Goal: Transaction & Acquisition: Purchase product/service

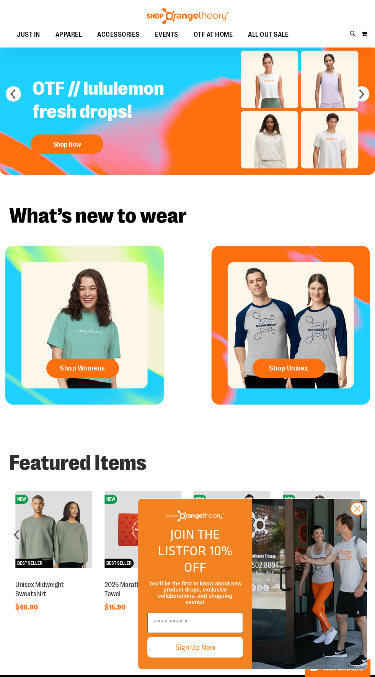
scroll to position [37, 0]
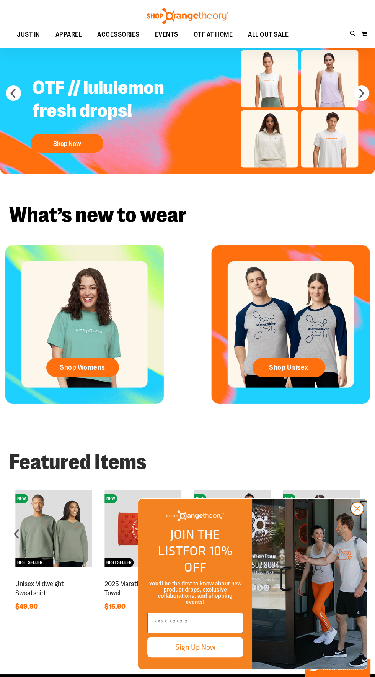
click at [357, 511] on icon "Close dialog" at bounding box center [357, 508] width 5 height 5
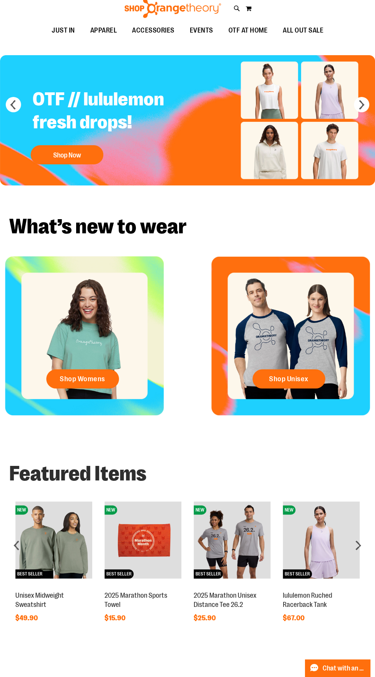
scroll to position [0, 0]
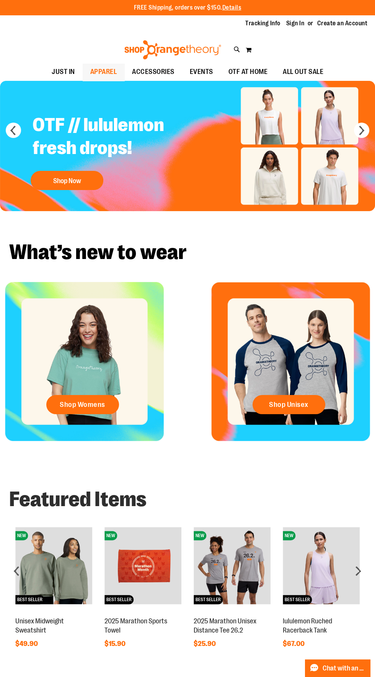
click at [91, 72] on span "APPAREL" at bounding box center [103, 71] width 27 height 17
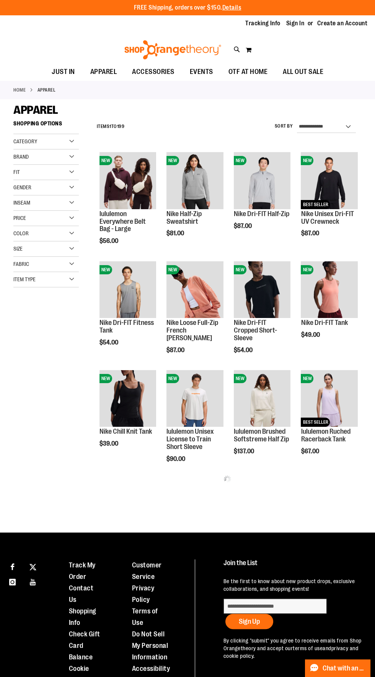
click at [25, 186] on span "Gender" at bounding box center [22, 187] width 18 height 6
click at [26, 208] on link "Women 110 items" at bounding box center [42, 211] width 63 height 8
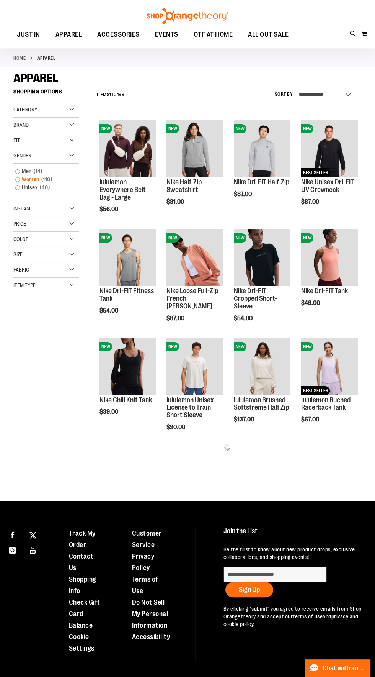
scroll to position [55, 0]
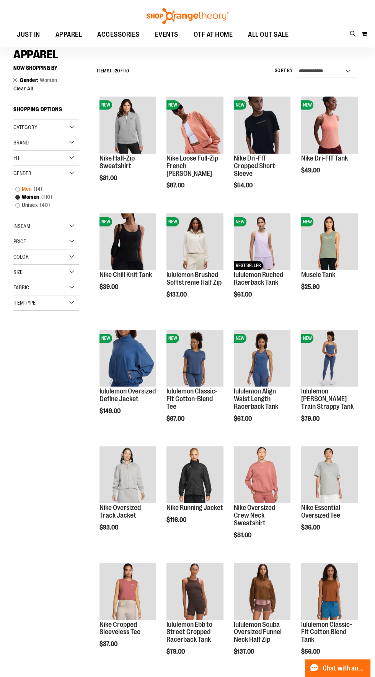
click at [26, 186] on link "Men 14 items" at bounding box center [42, 189] width 63 height 8
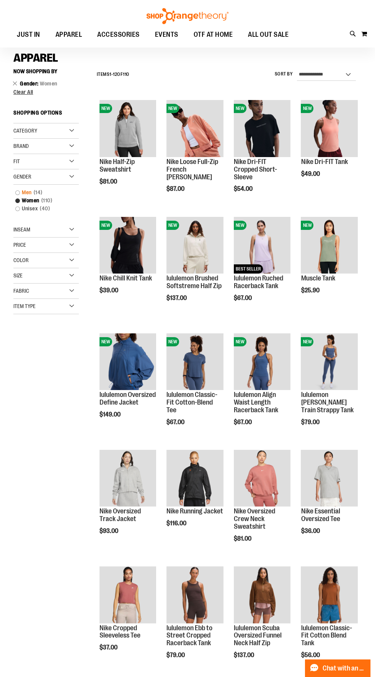
scroll to position [52, 0]
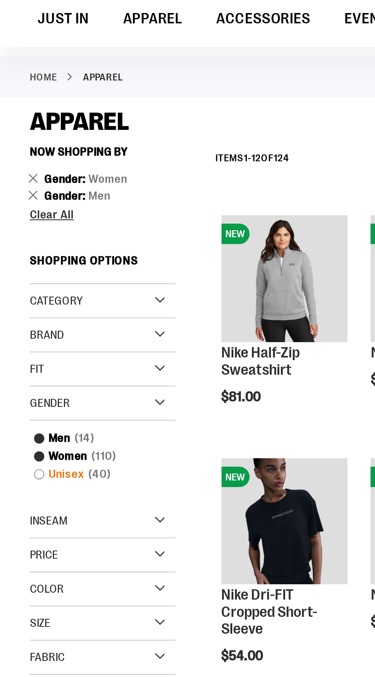
click at [16, 239] on link "Unisex 40 items" at bounding box center [42, 239] width 63 height 8
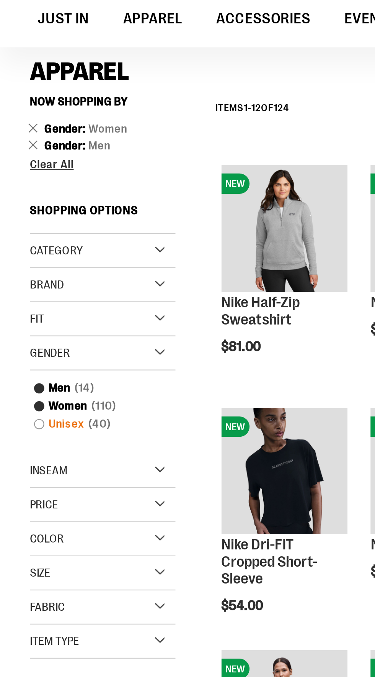
scroll to position [52, 0]
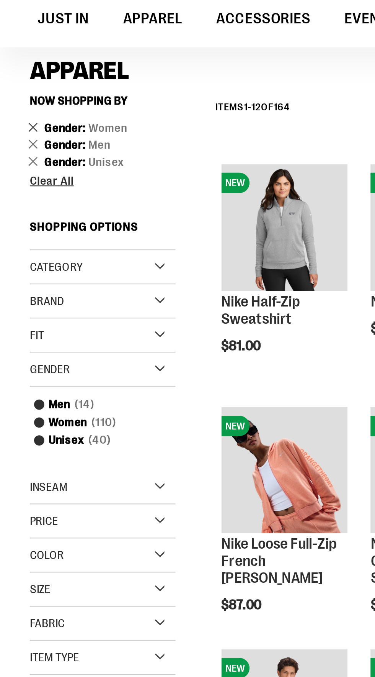
click at [15, 82] on link "Remove This Item" at bounding box center [15, 83] width 5 height 8
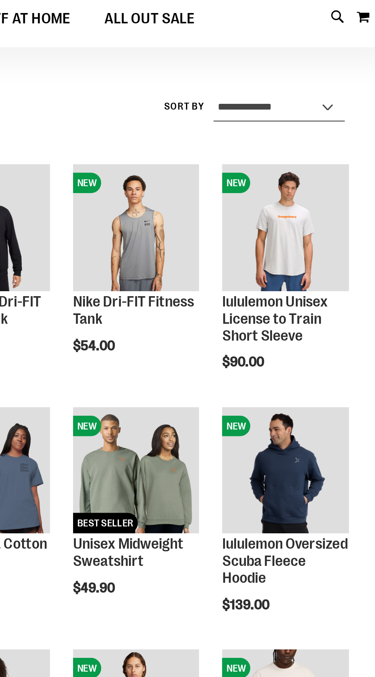
click at [341, 77] on select "**********" at bounding box center [326, 75] width 59 height 12
select select "*********"
click at [297, 69] on select "**********" at bounding box center [326, 75] width 59 height 12
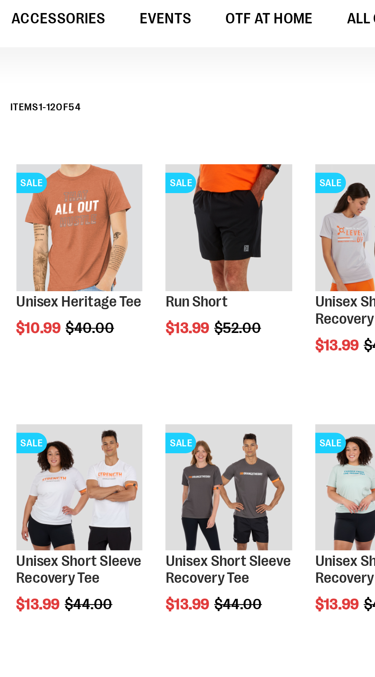
scroll to position [52, 0]
